Goal: Check status: Check status

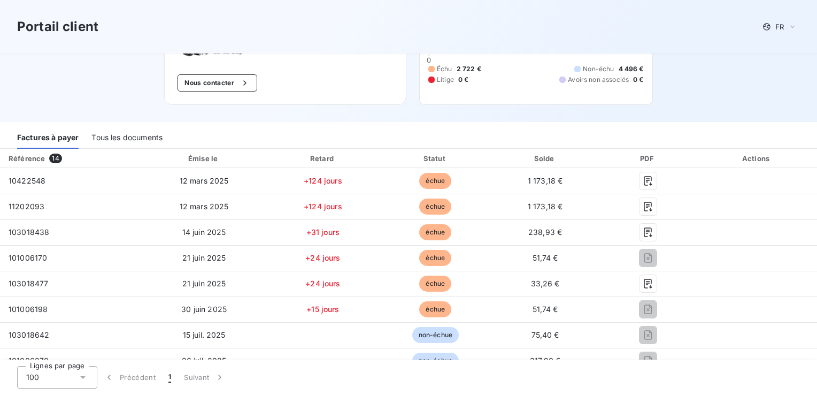
scroll to position [16, 0]
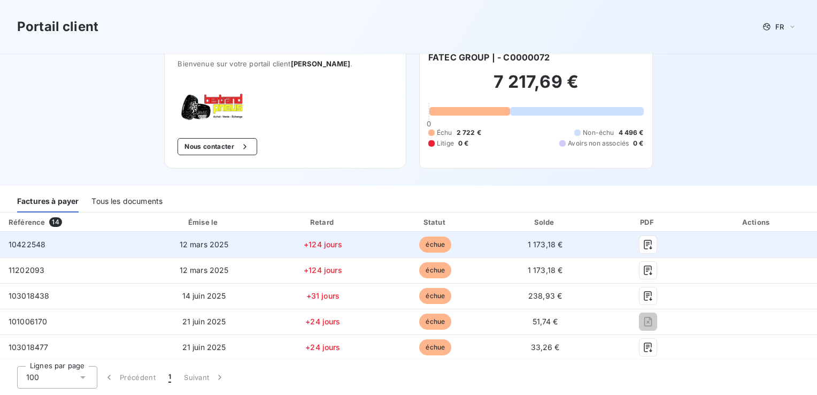
click at [431, 245] on span "échue" at bounding box center [435, 244] width 32 height 16
click at [30, 243] on span "10422548" at bounding box center [27, 244] width 37 height 9
click at [193, 247] on span "12 mars 2025" at bounding box center [204, 244] width 49 height 9
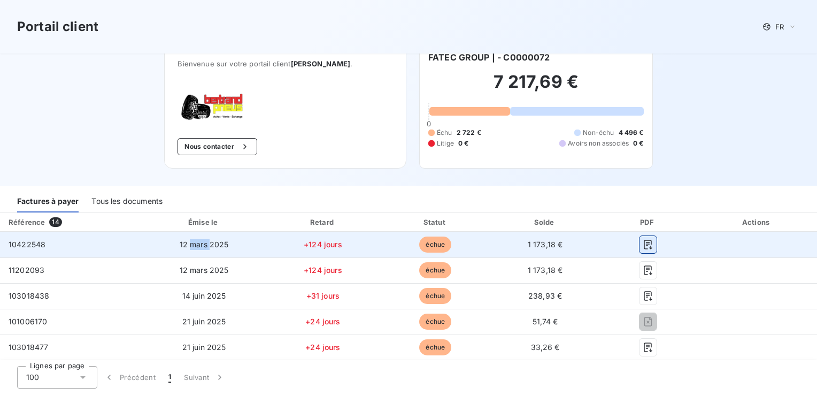
click at [643, 245] on icon "button" at bounding box center [648, 244] width 11 height 11
